Goal: Task Accomplishment & Management: Manage account settings

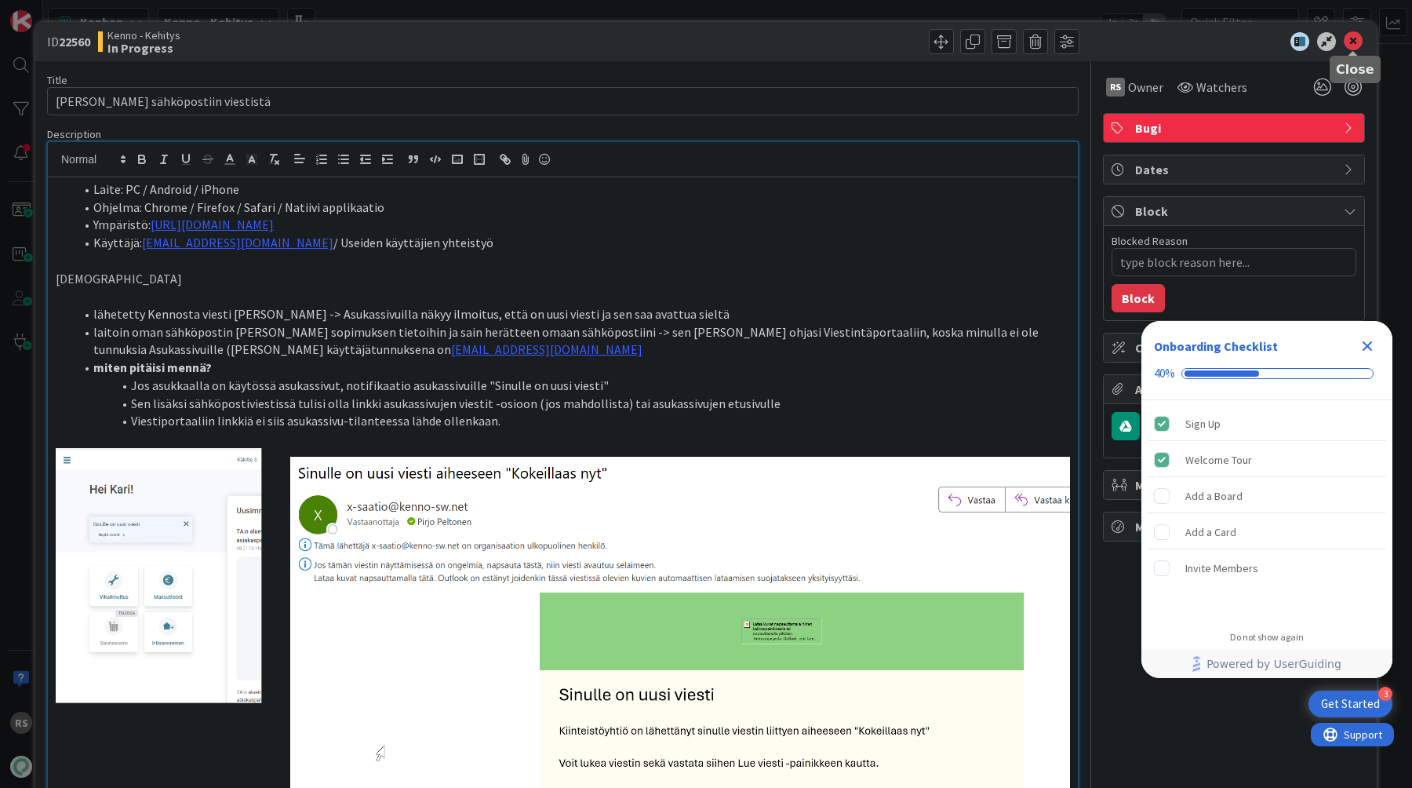
click at [1358, 44] on icon at bounding box center [1353, 41] width 19 height 19
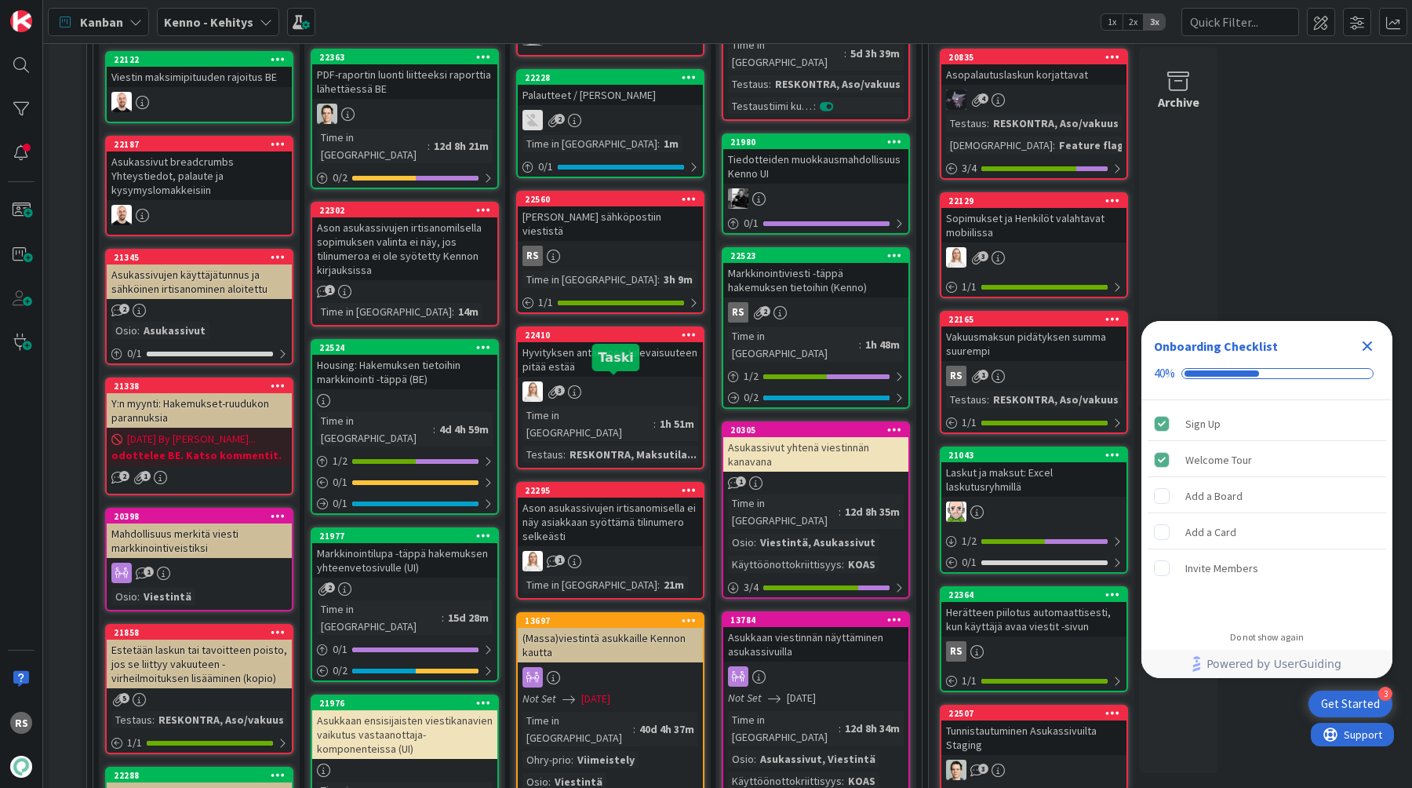
scroll to position [718, 0]
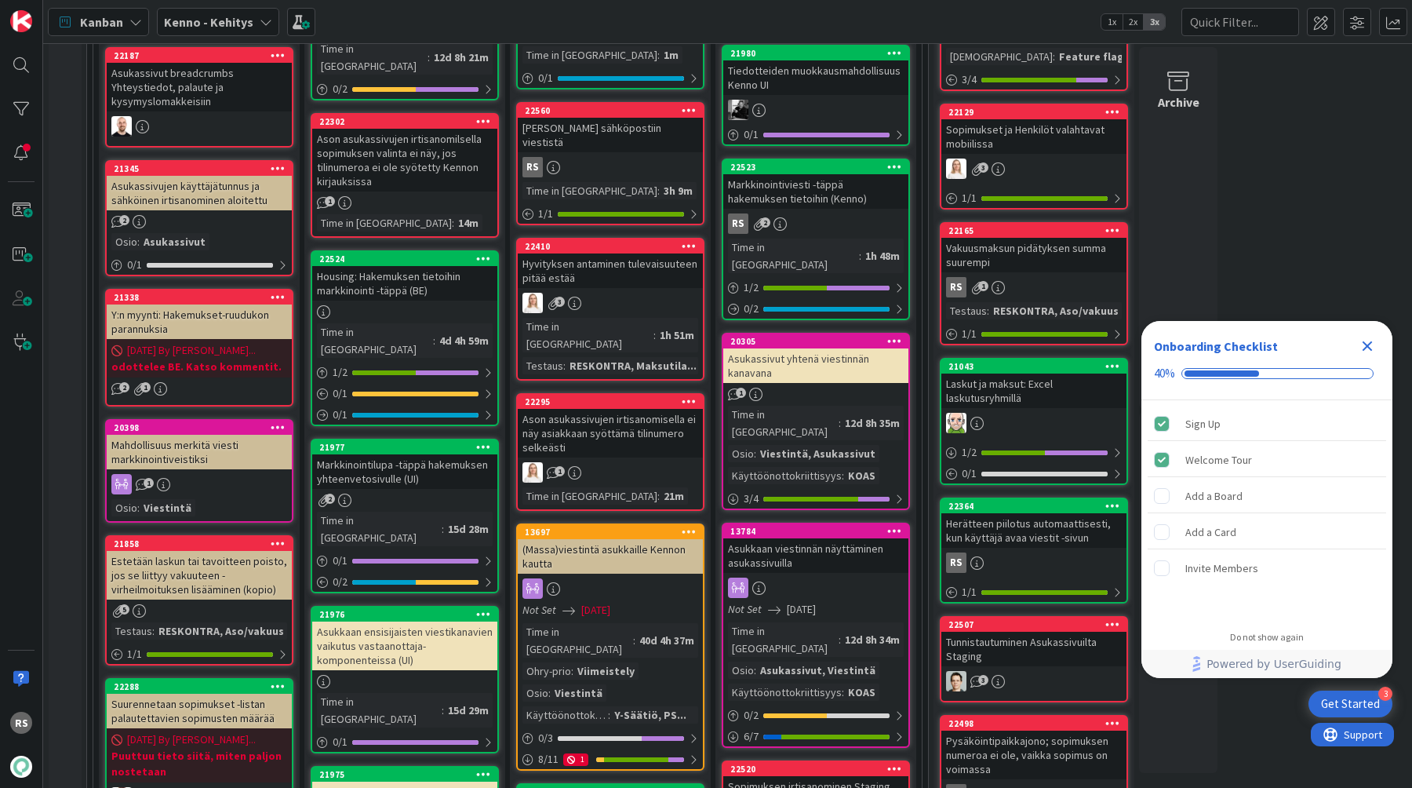
click at [434, 273] on div "Housing: Hakemuksen tietoihin markkinointi -täppä (BE)" at bounding box center [404, 283] width 185 height 35
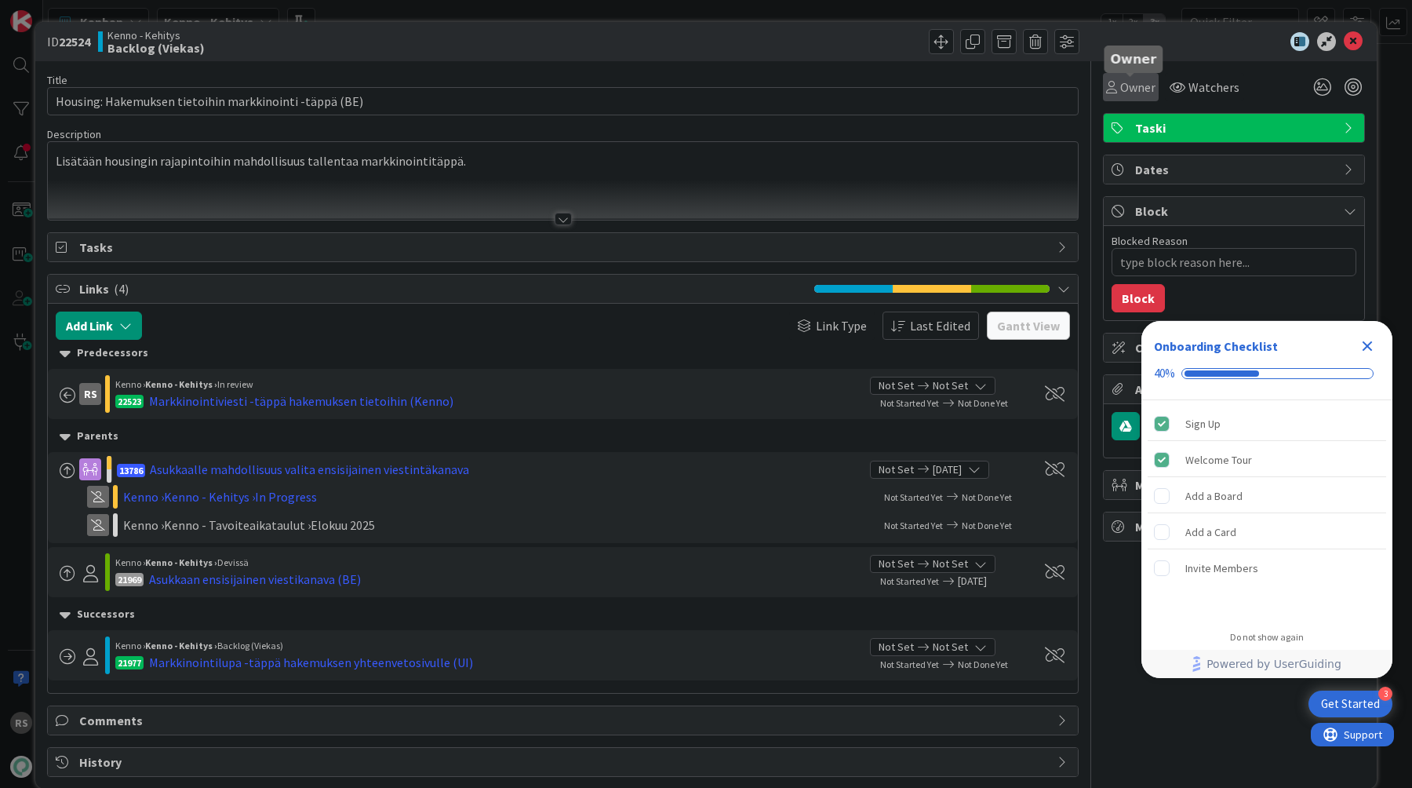
click at [1141, 93] on span "Owner" at bounding box center [1138, 87] width 35 height 19
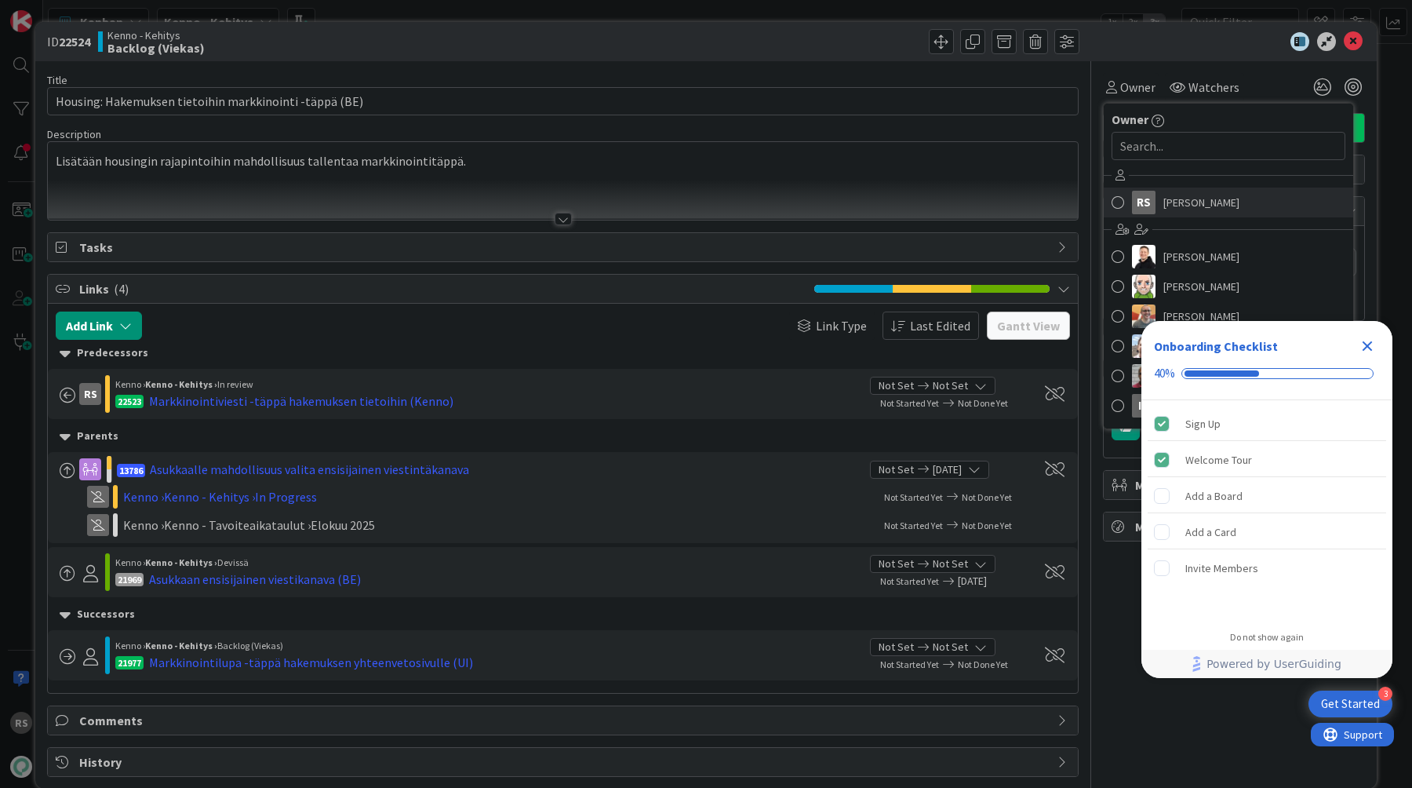
click at [1173, 194] on span "[PERSON_NAME]" at bounding box center [1202, 203] width 76 height 24
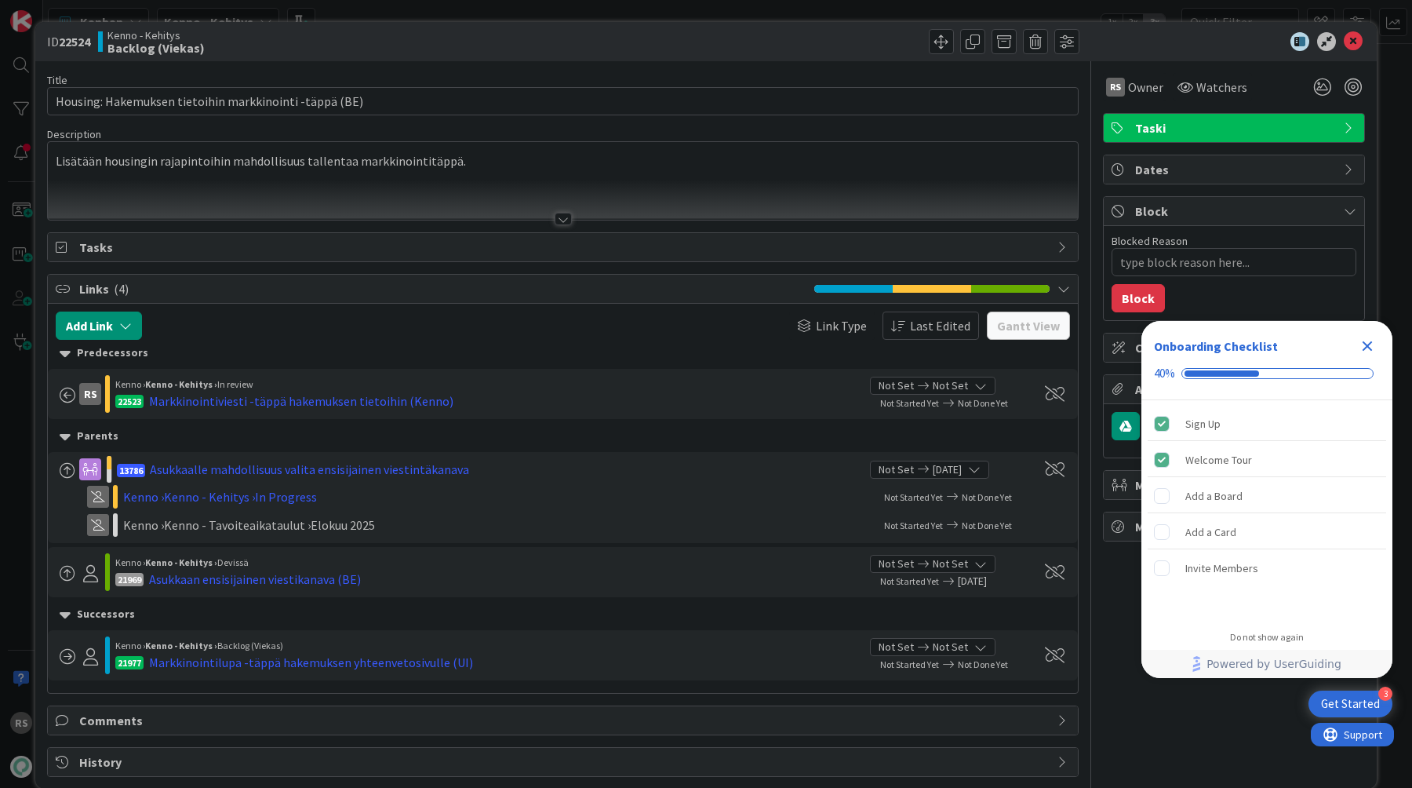
type textarea "x"
click at [1364, 42] on div at bounding box center [1227, 41] width 278 height 19
click at [1360, 42] on icon at bounding box center [1353, 41] width 19 height 19
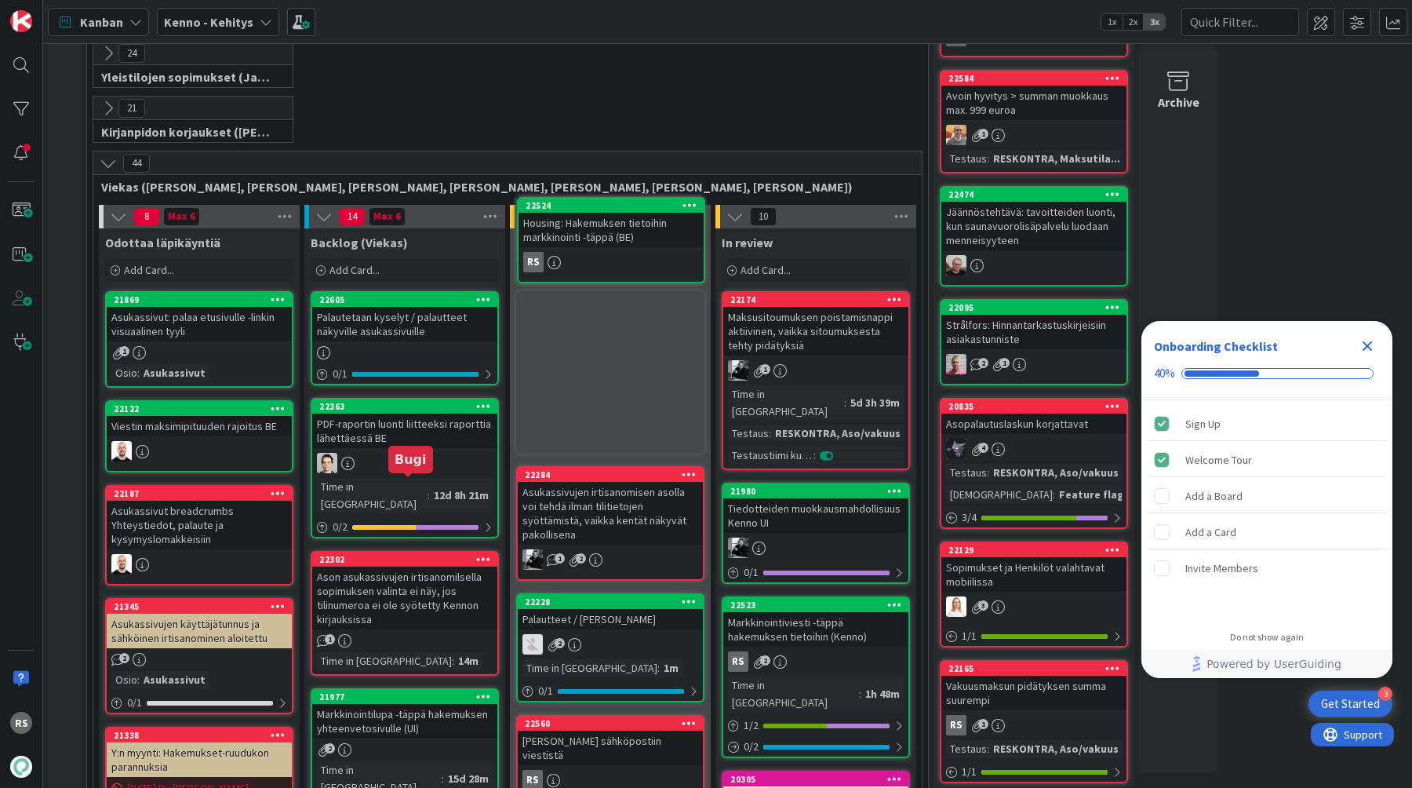
scroll to position [279, 0]
